Goal: Task Accomplishment & Management: Manage account settings

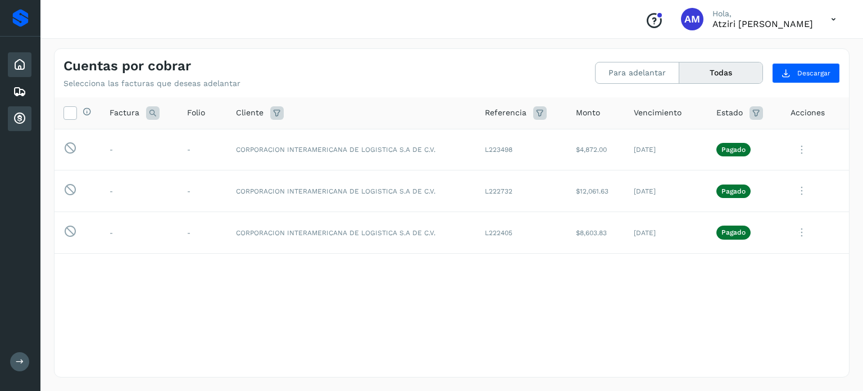
click at [26, 62] on icon at bounding box center [19, 64] width 13 height 13
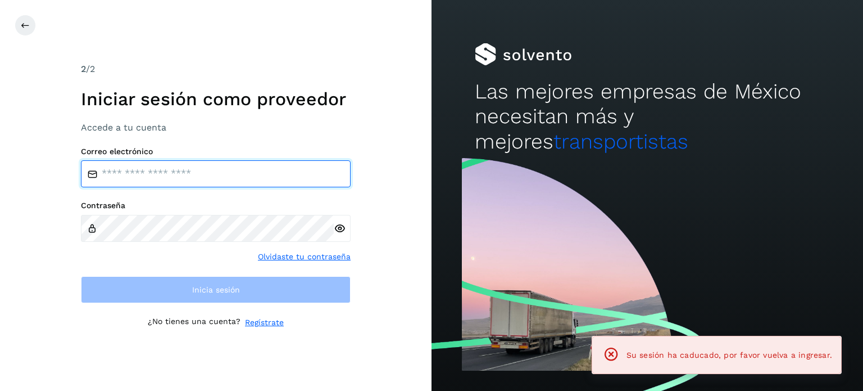
type input "**********"
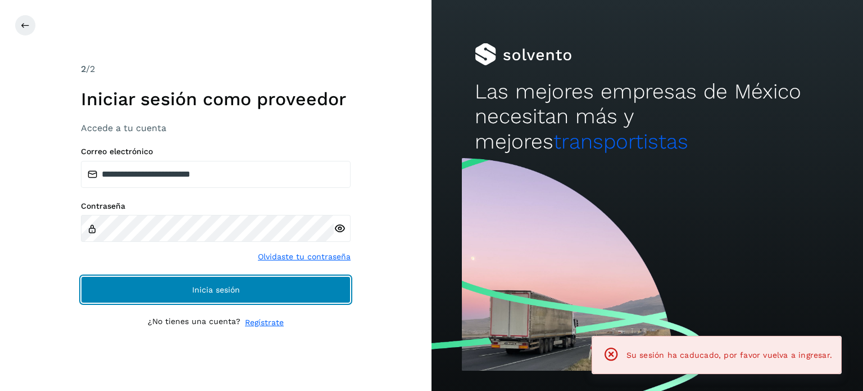
click at [154, 293] on button "Inicia sesión" at bounding box center [216, 289] width 270 height 27
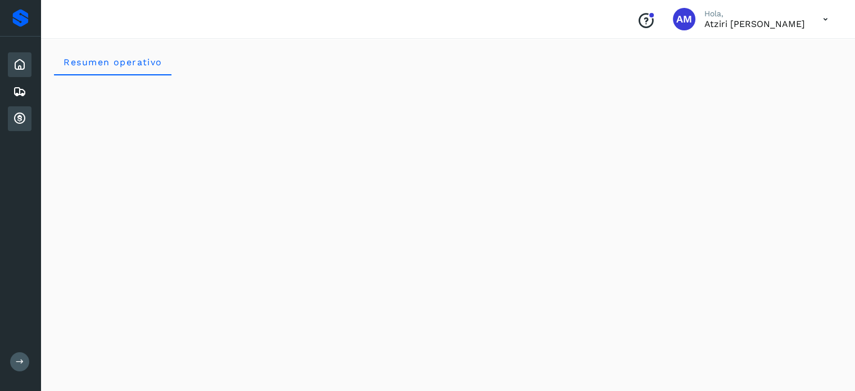
click at [17, 117] on icon at bounding box center [19, 118] width 13 height 13
